Goal: Find specific page/section

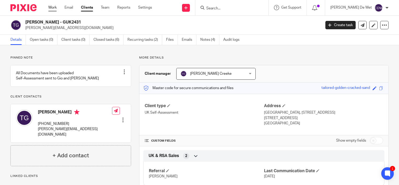
click at [53, 8] on link "Work" at bounding box center [52, 7] width 8 height 5
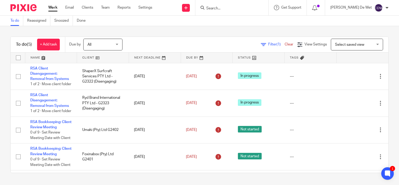
click at [386, 8] on div at bounding box center [386, 7] width 3 height 3
click at [367, 20] on span "My profile" at bounding box center [366, 21] width 16 height 4
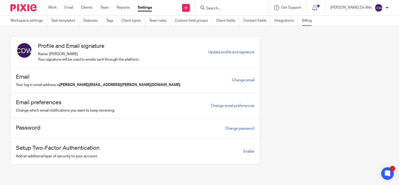
click at [310, 22] on link "Billing" at bounding box center [309, 21] width 14 height 10
click at [310, 20] on link "Billing" at bounding box center [309, 21] width 14 height 10
click at [104, 8] on link "Team" at bounding box center [104, 7] width 9 height 5
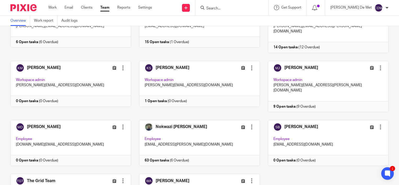
scroll to position [171, 0]
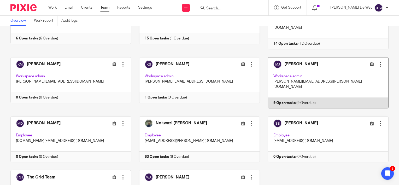
click at [378, 62] on div at bounding box center [380, 64] width 5 height 5
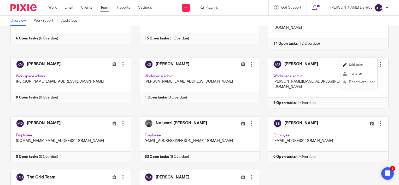
click at [361, 66] on span "Edit user" at bounding box center [356, 65] width 14 height 4
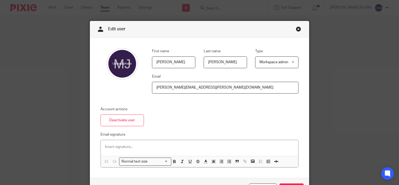
click at [296, 29] on link "Close this dialog window" at bounding box center [298, 29] width 5 height 7
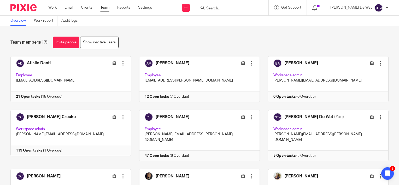
click at [106, 8] on link "Team" at bounding box center [104, 7] width 9 height 5
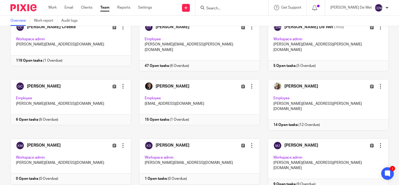
scroll to position [99, 0]
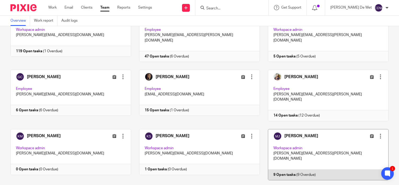
click at [334, 129] on link at bounding box center [324, 154] width 129 height 51
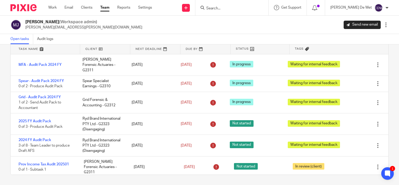
click at [107, 9] on link "Team" at bounding box center [104, 7] width 9 height 5
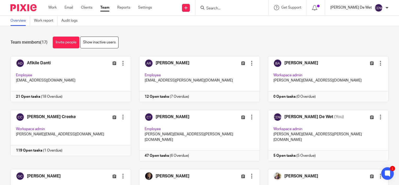
click at [365, 9] on p "[PERSON_NAME] De Wet" at bounding box center [350, 7] width 41 height 5
click at [147, 9] on link "Settings" at bounding box center [145, 7] width 14 height 5
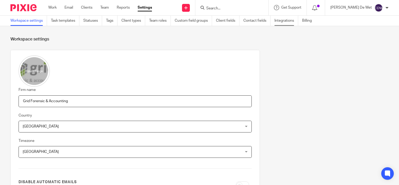
click at [287, 21] on link "Integrations" at bounding box center [286, 21] width 24 height 10
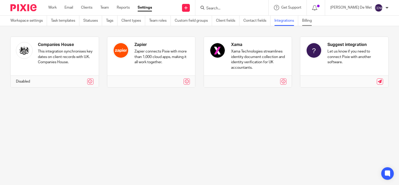
click at [313, 21] on link "Billing" at bounding box center [309, 21] width 14 height 10
click at [301, 8] on span "Get Support" at bounding box center [291, 8] width 20 height 4
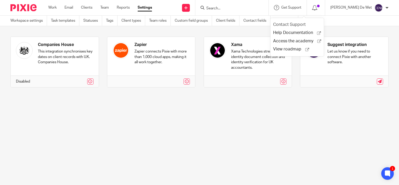
click at [305, 26] on link "Contact Support" at bounding box center [291, 24] width 37 height 4
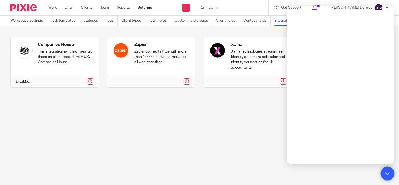
click at [389, 173] on icon at bounding box center [387, 173] width 6 height 7
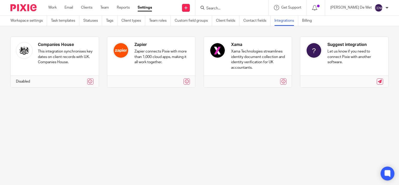
click at [388, 173] on icon at bounding box center [387, 173] width 4 height 4
click at [52, 9] on link "Work" at bounding box center [52, 7] width 8 height 5
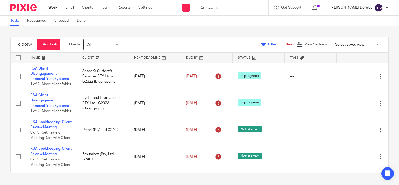
click at [357, 9] on p "[PERSON_NAME] De Wet" at bounding box center [350, 7] width 41 height 5
click at [147, 9] on link "Settings" at bounding box center [145, 7] width 14 height 5
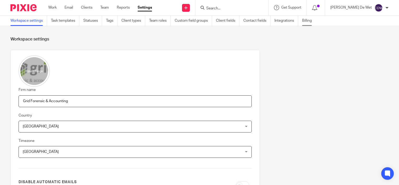
click at [311, 22] on link "Billing" at bounding box center [309, 21] width 14 height 10
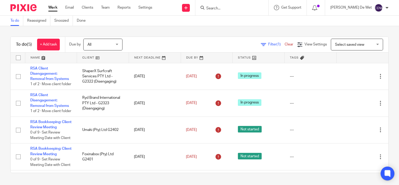
click at [386, 175] on icon at bounding box center [387, 173] width 4 height 4
click at [228, 9] on input "Search" at bounding box center [229, 8] width 47 height 5
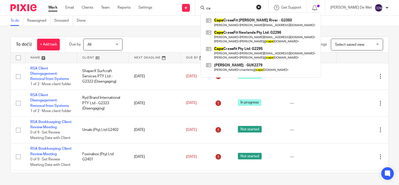
type input "c"
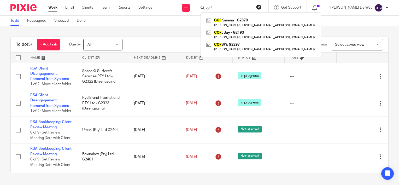
type input "ccf"
drag, startPoint x: 236, startPoint y: 8, endPoint x: 184, endPoint y: 5, distance: 52.3
click at [184, 5] on div "Send new email Create task Add client Request signature ccf CCF Knysna - G2370 …" at bounding box center [279, 7] width 239 height 15
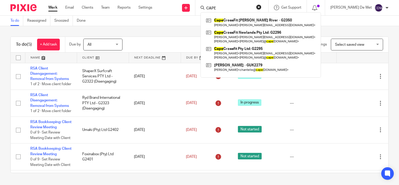
type input "CAPE"
